Goal: Information Seeking & Learning: Learn about a topic

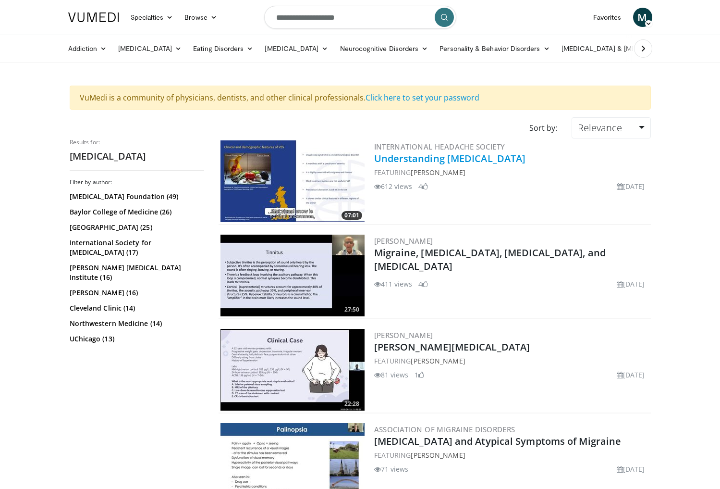
click at [443, 159] on link "Understanding [MEDICAL_DATA]" at bounding box center [450, 158] width 152 height 13
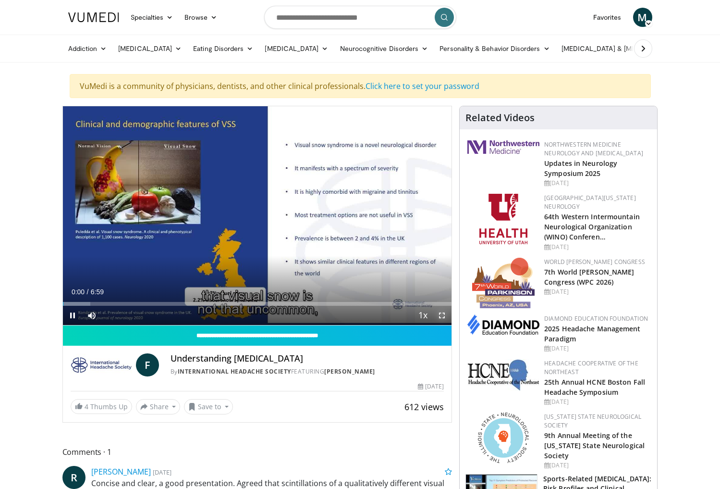
click at [444, 317] on span "Video Player" at bounding box center [441, 315] width 19 height 19
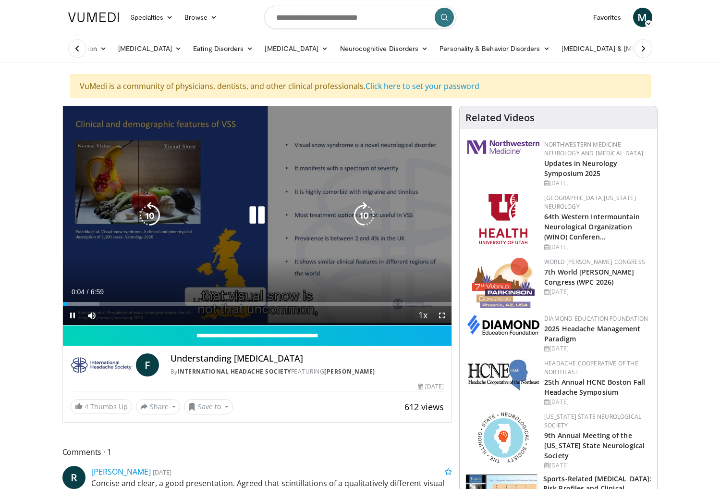
click at [260, 220] on icon "Video Player" at bounding box center [257, 215] width 27 height 27
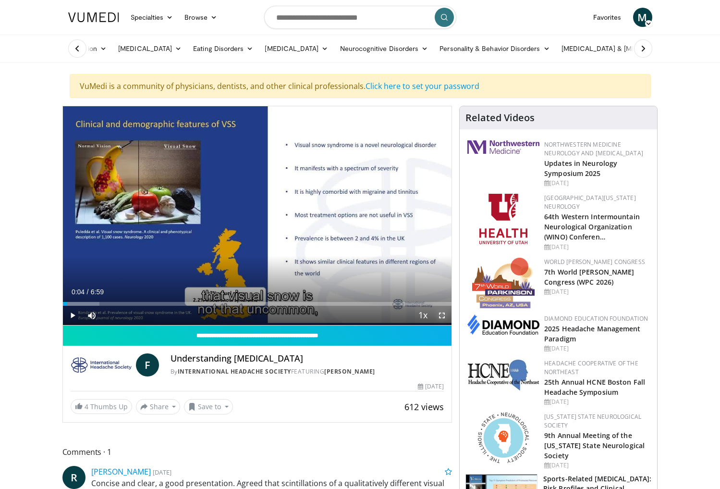
click at [444, 316] on span "Video Player" at bounding box center [441, 315] width 19 height 19
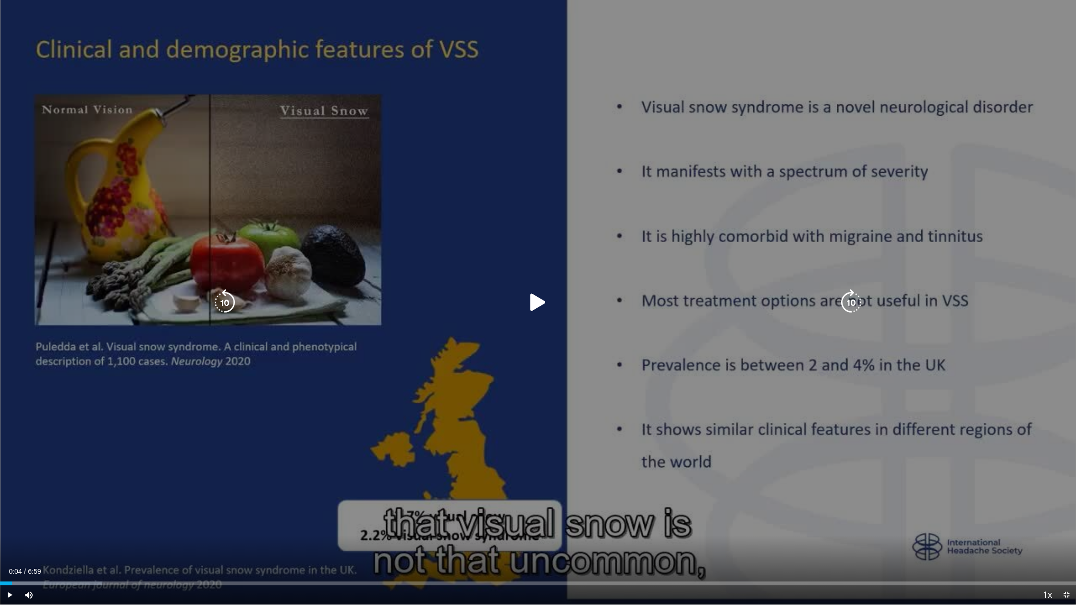
drag, startPoint x: 537, startPoint y: 312, endPoint x: 528, endPoint y: 313, distance: 8.2
click at [537, 312] on icon "Video Player" at bounding box center [538, 302] width 27 height 27
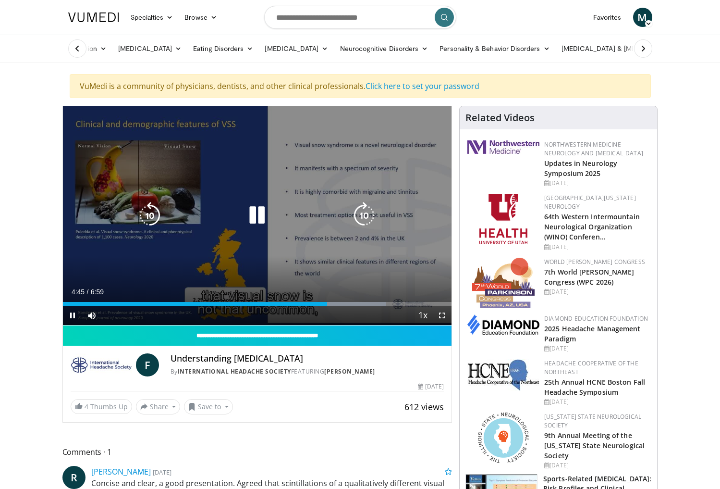
click at [257, 217] on icon "Video Player" at bounding box center [257, 215] width 27 height 27
